Goal: Task Accomplishment & Management: Manage account settings

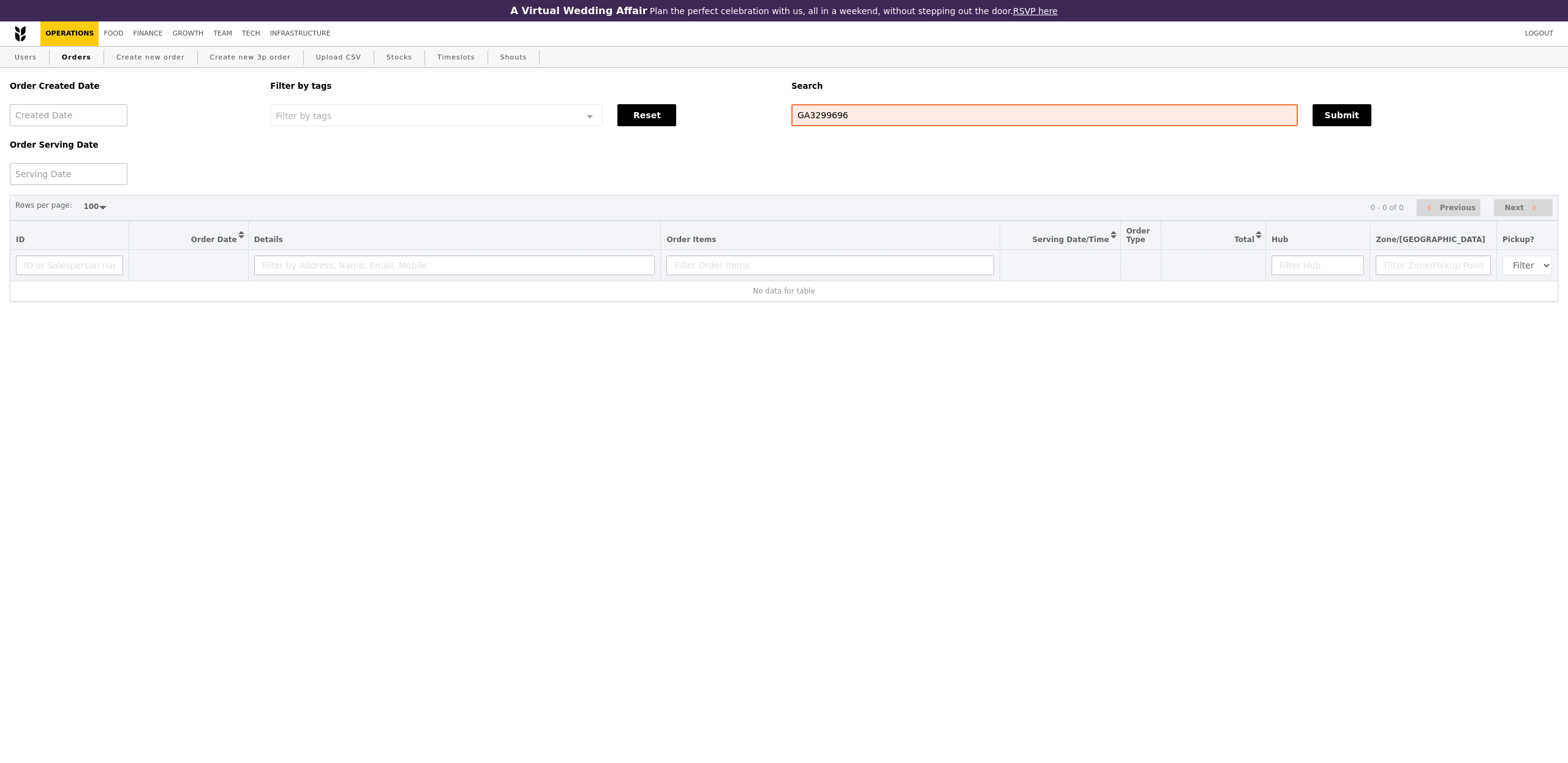
select select "100"
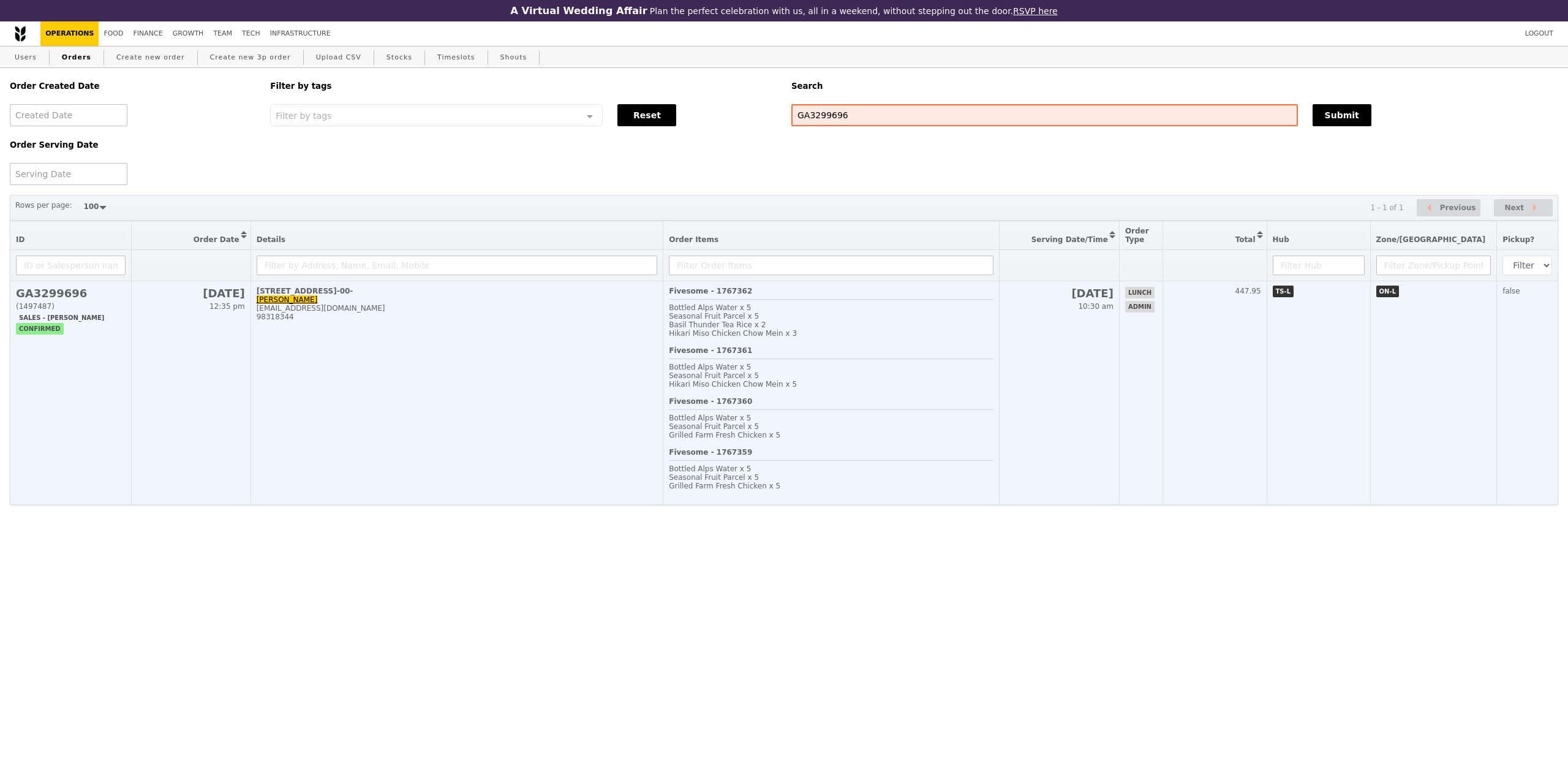
click at [469, 419] on td "[STREET_ADDRESS]-00- [PERSON_NAME] [PERSON_NAME][EMAIL_ADDRESS][DOMAIN_NAME] 98…" at bounding box center [456, 393] width 413 height 224
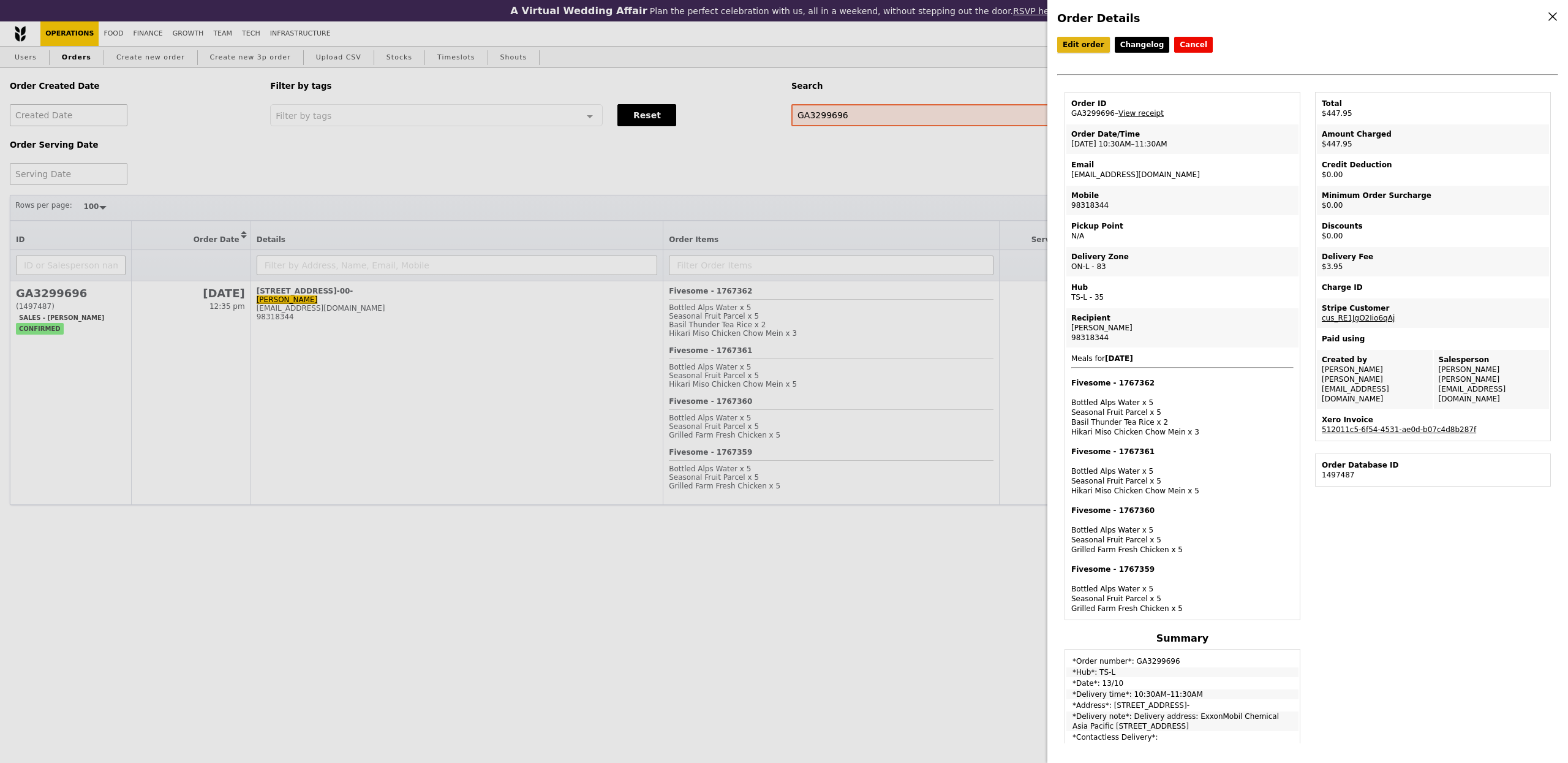
click at [1089, 37] on link "Edit order" at bounding box center [1083, 45] width 53 height 16
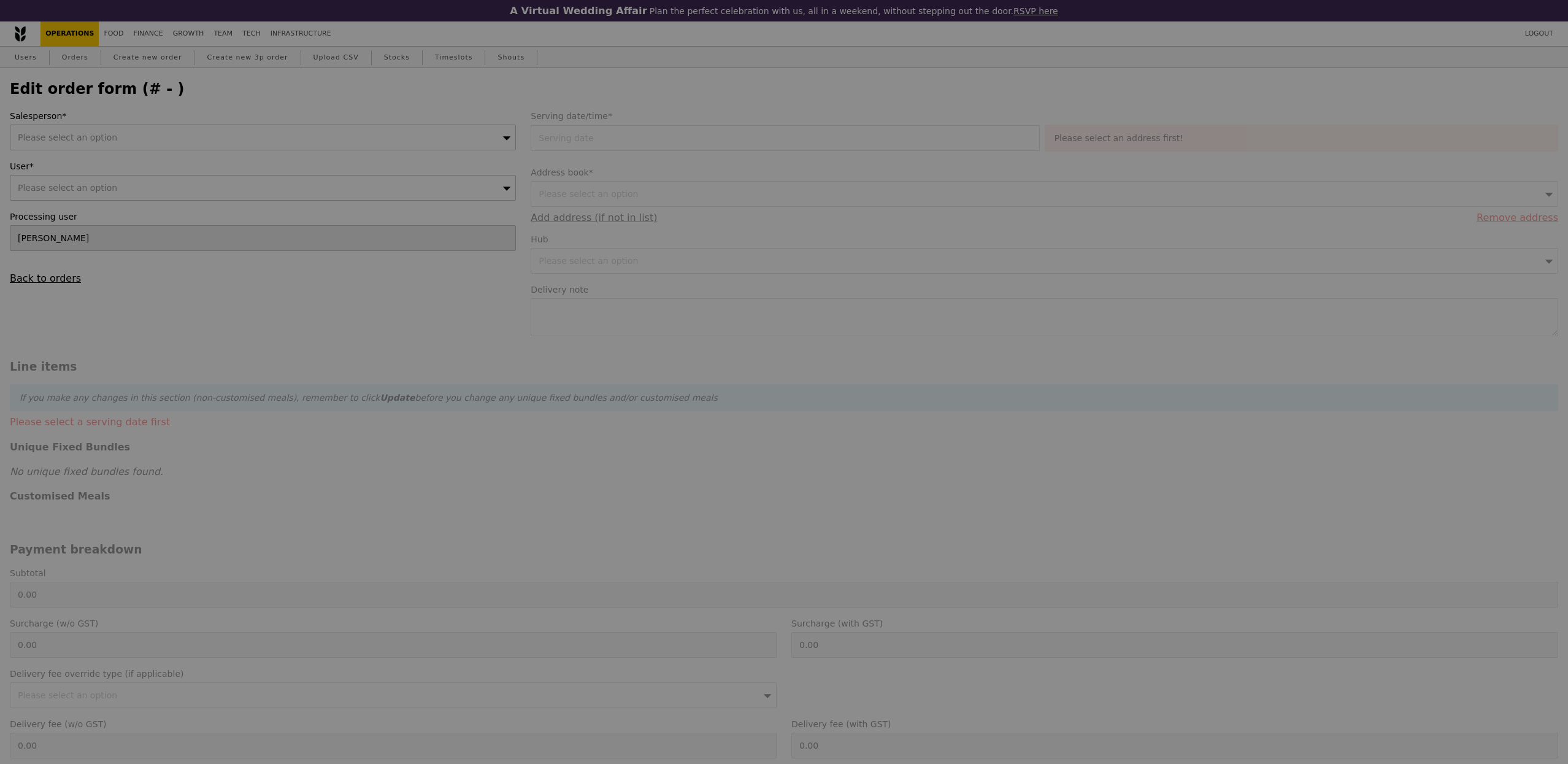
type input "[DATE]"
type textarea "Delivery address: ExxonMobil Chemical Asia Pacific [STREET_ADDRESS]"
type input "444.00"
type input "3.62"
type input "3.95"
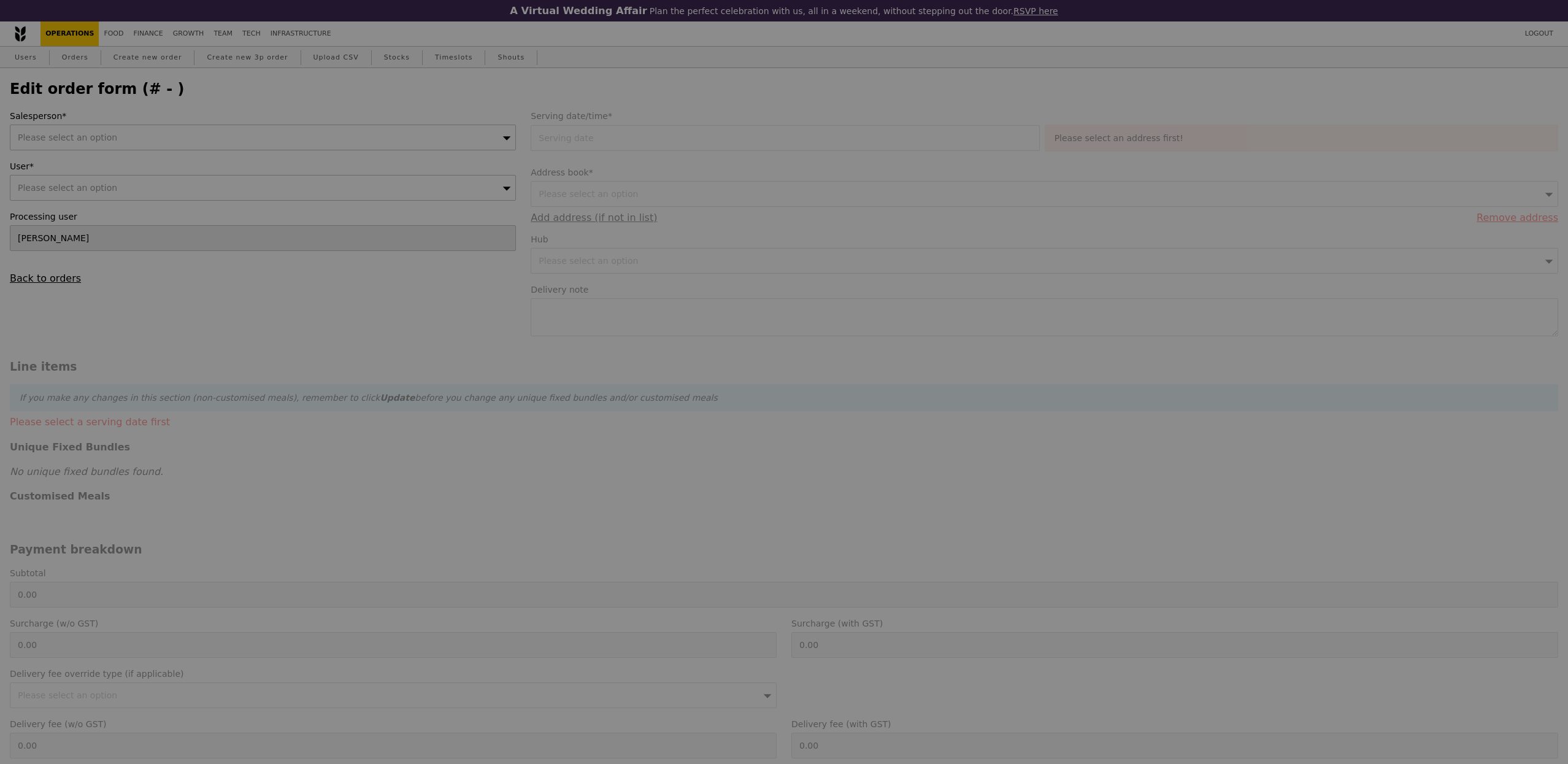
type input "447.95"
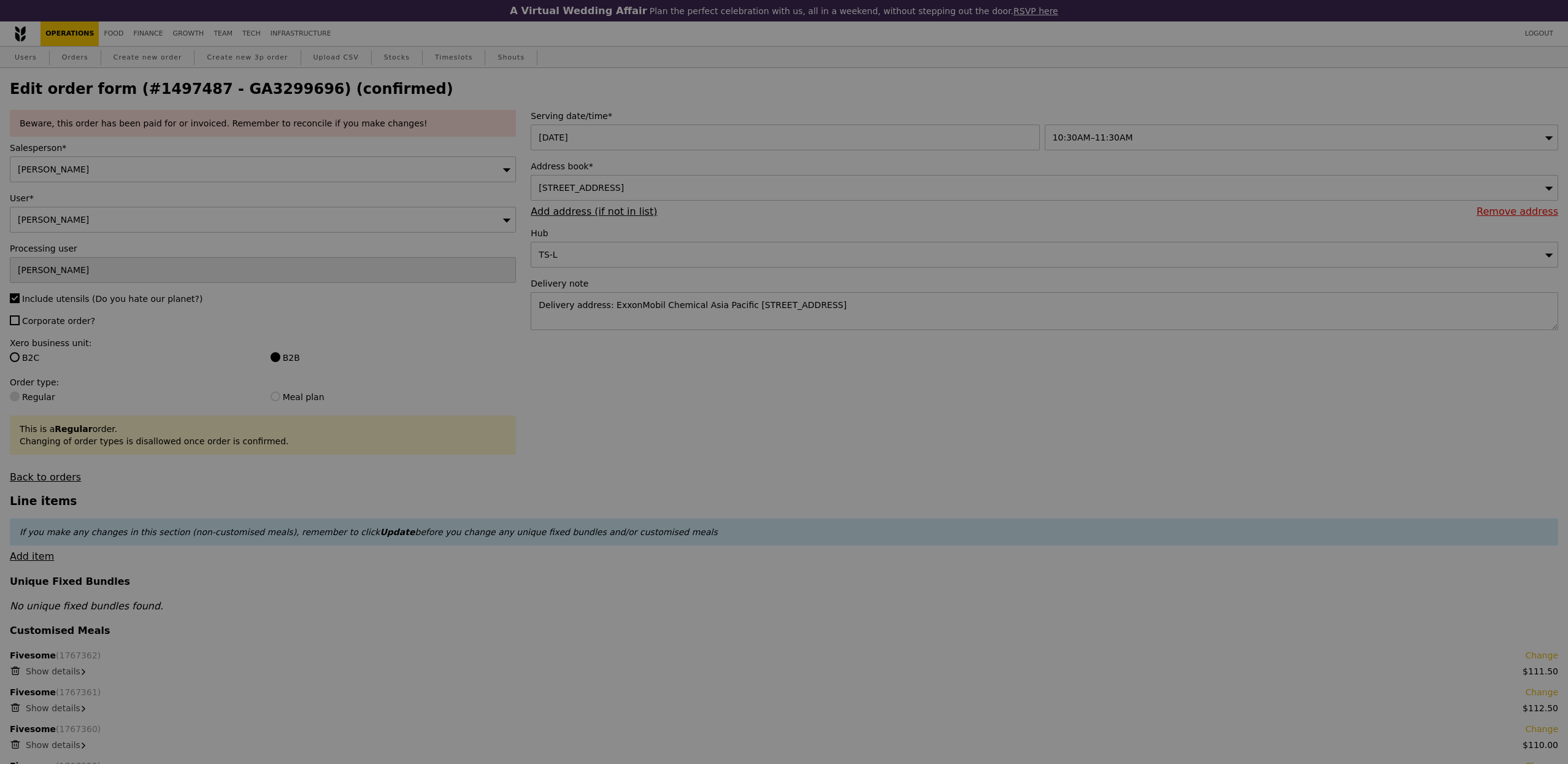
type input "Update"
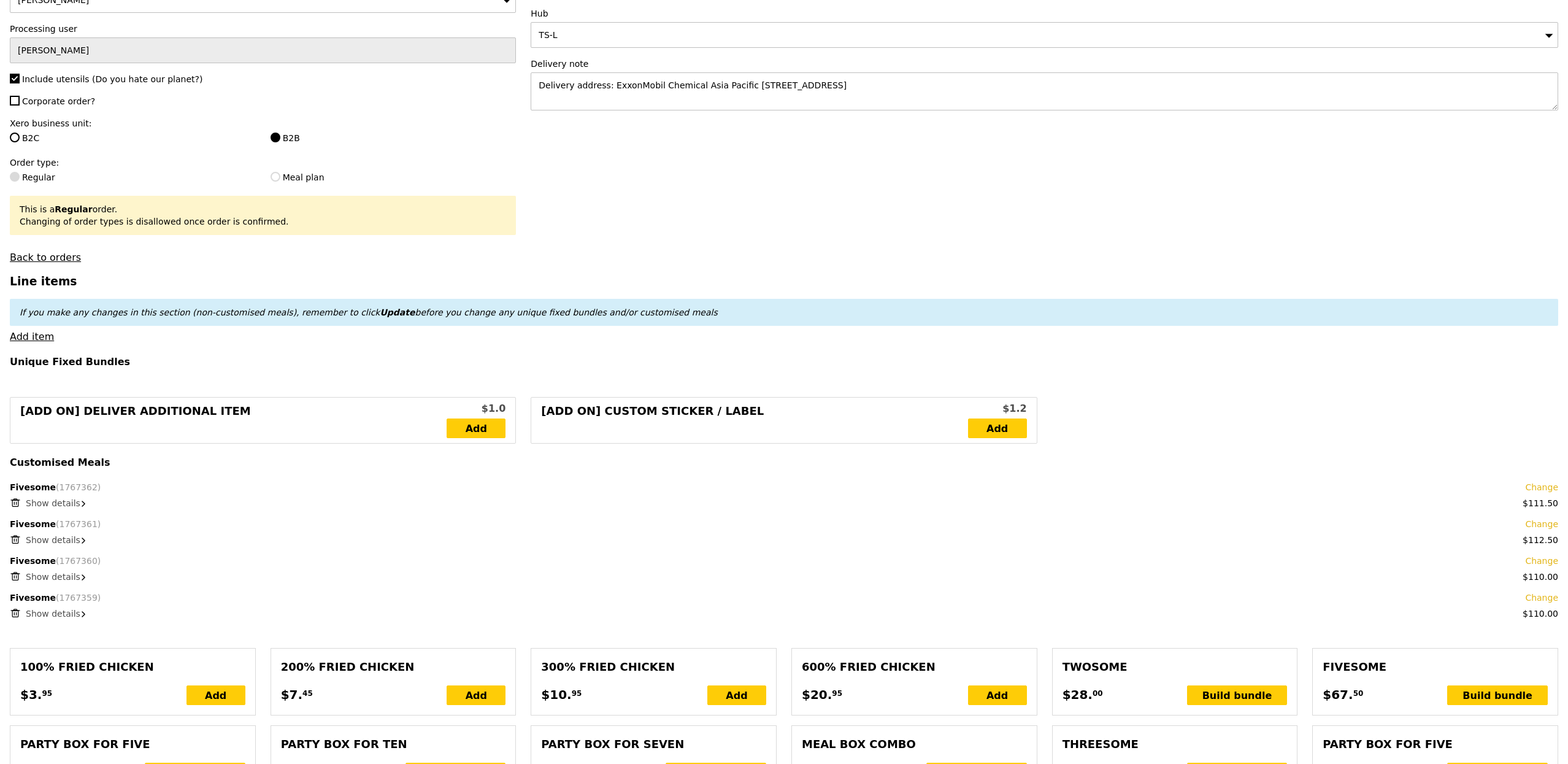
scroll to position [495, 0]
